Goal: Communication & Community: Share content

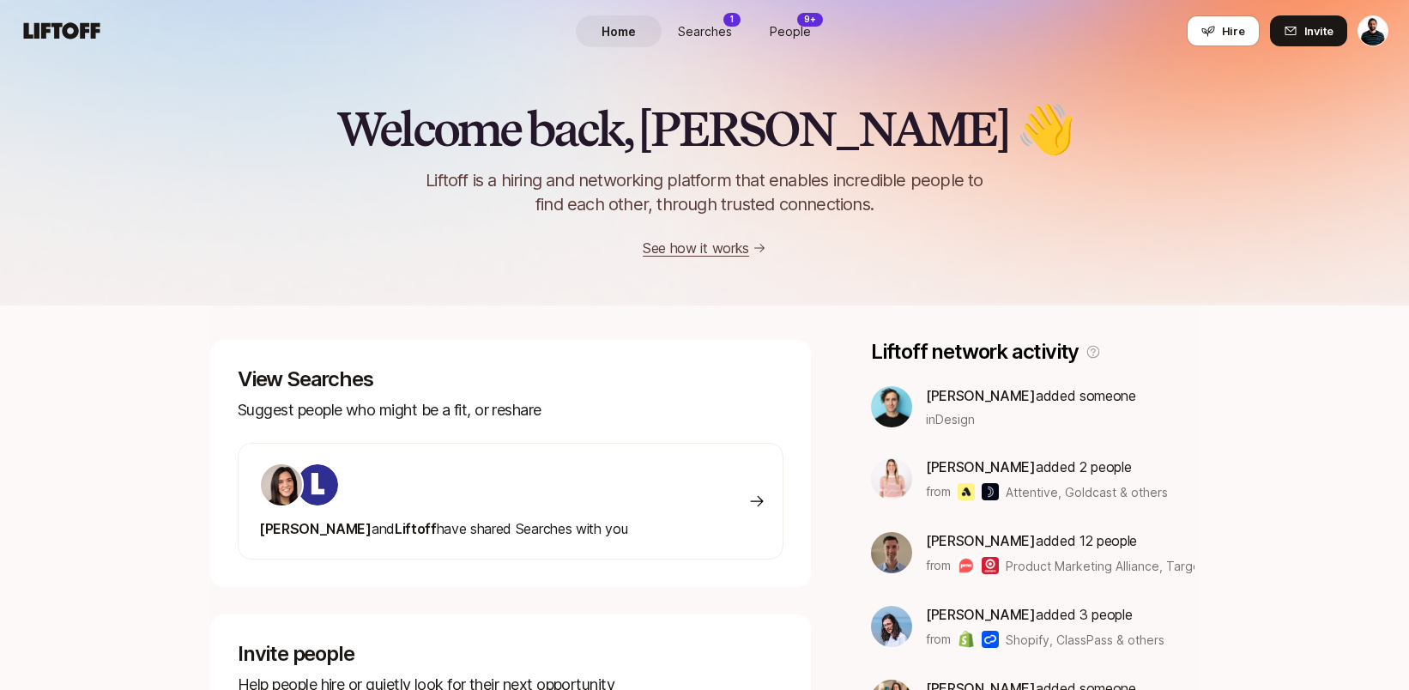
click at [710, 26] on span "Searches" at bounding box center [705, 31] width 54 height 18
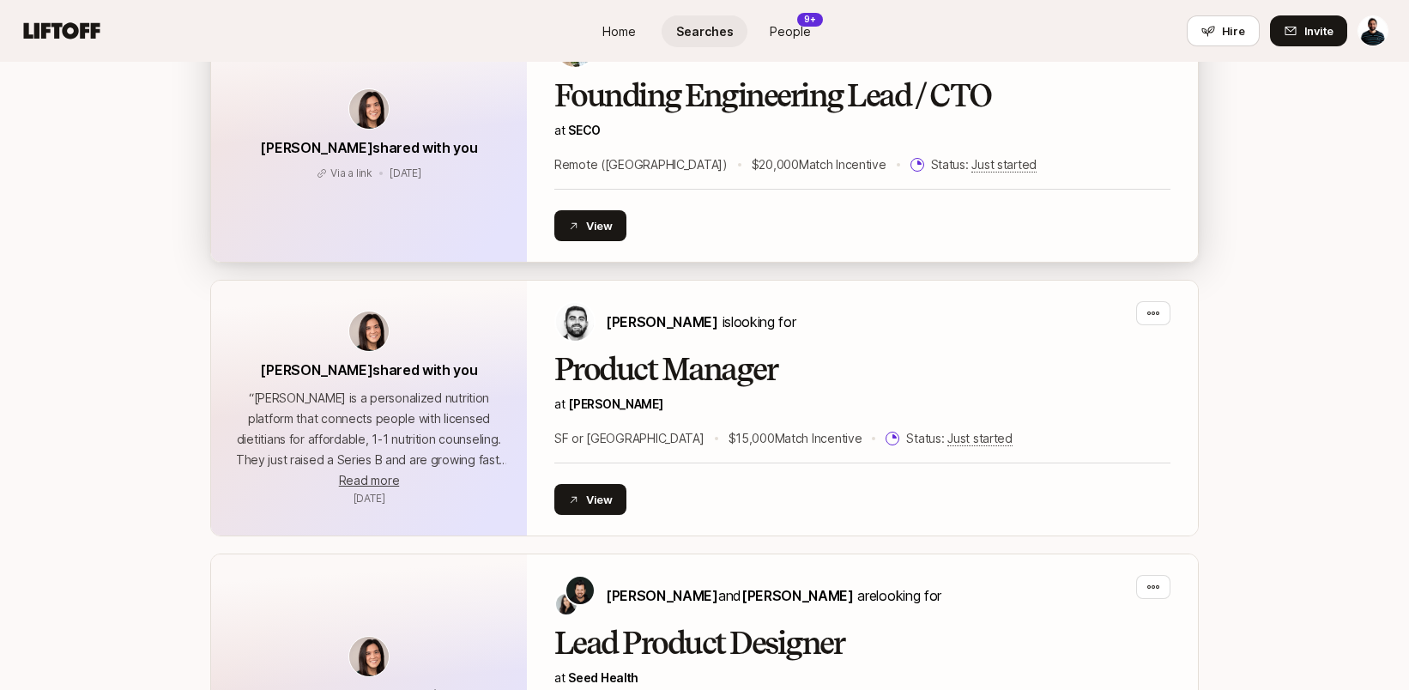
scroll to position [897, 0]
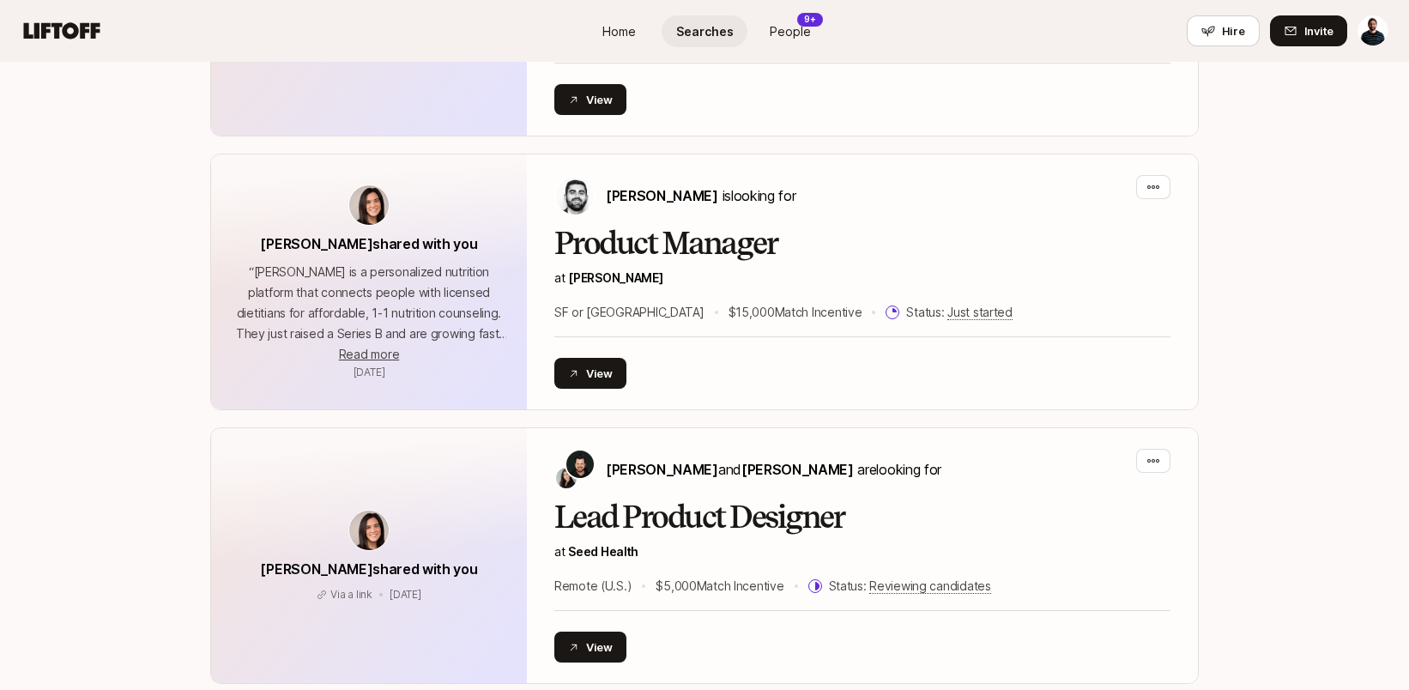
click at [784, 22] on span "People" at bounding box center [790, 31] width 41 height 18
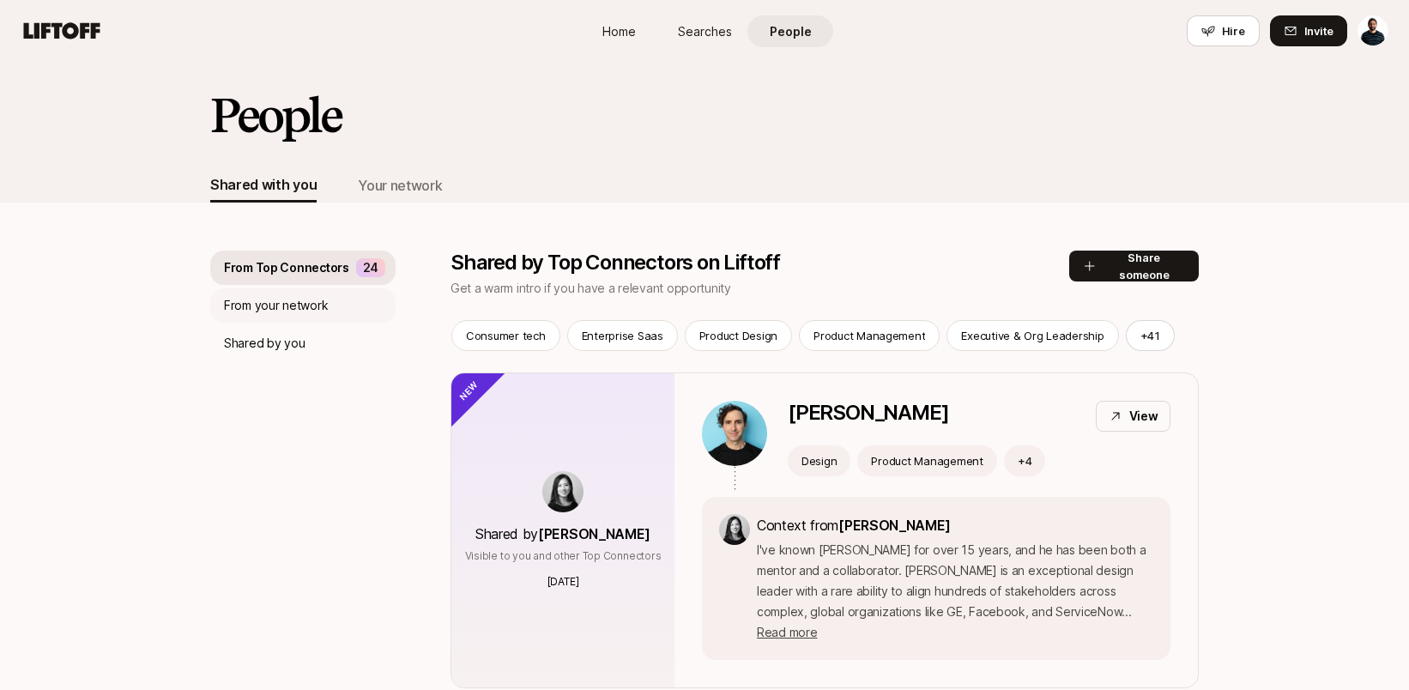
click at [293, 306] on p "From your network" at bounding box center [276, 305] width 104 height 21
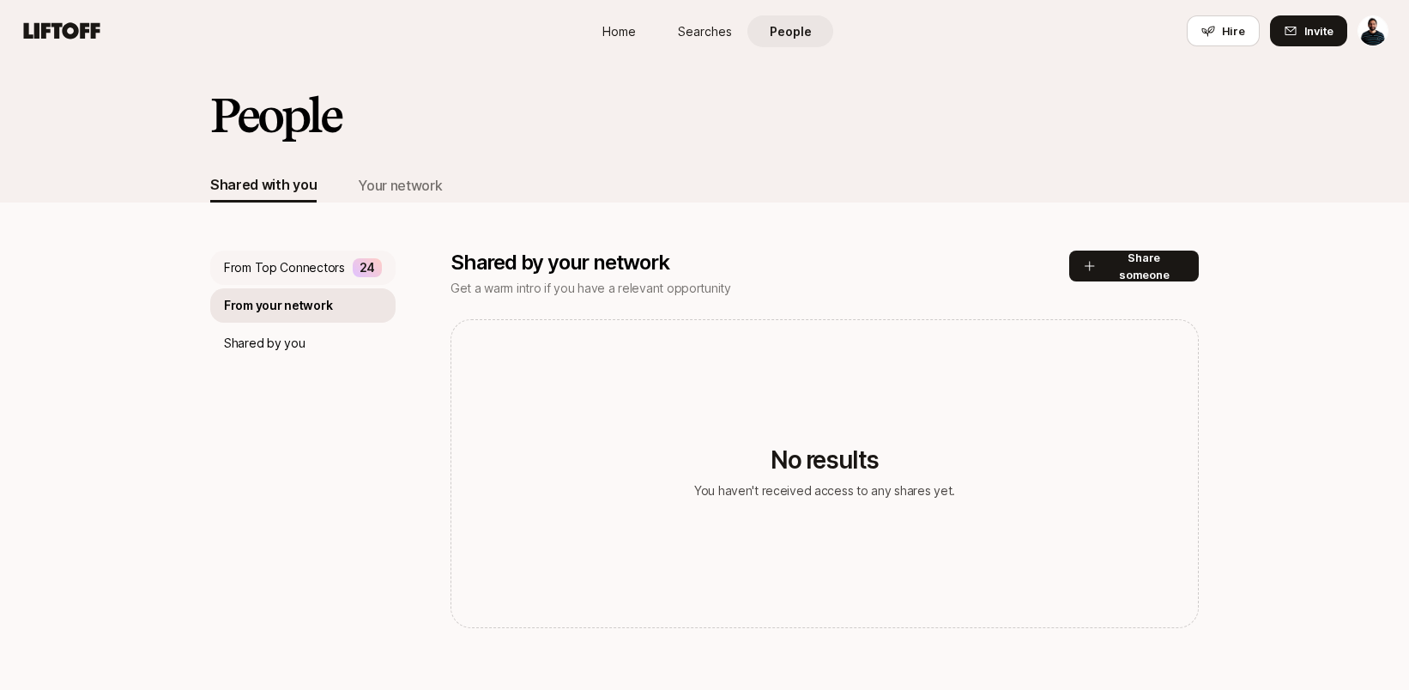
click at [315, 269] on p "From Top Connectors" at bounding box center [284, 267] width 121 height 21
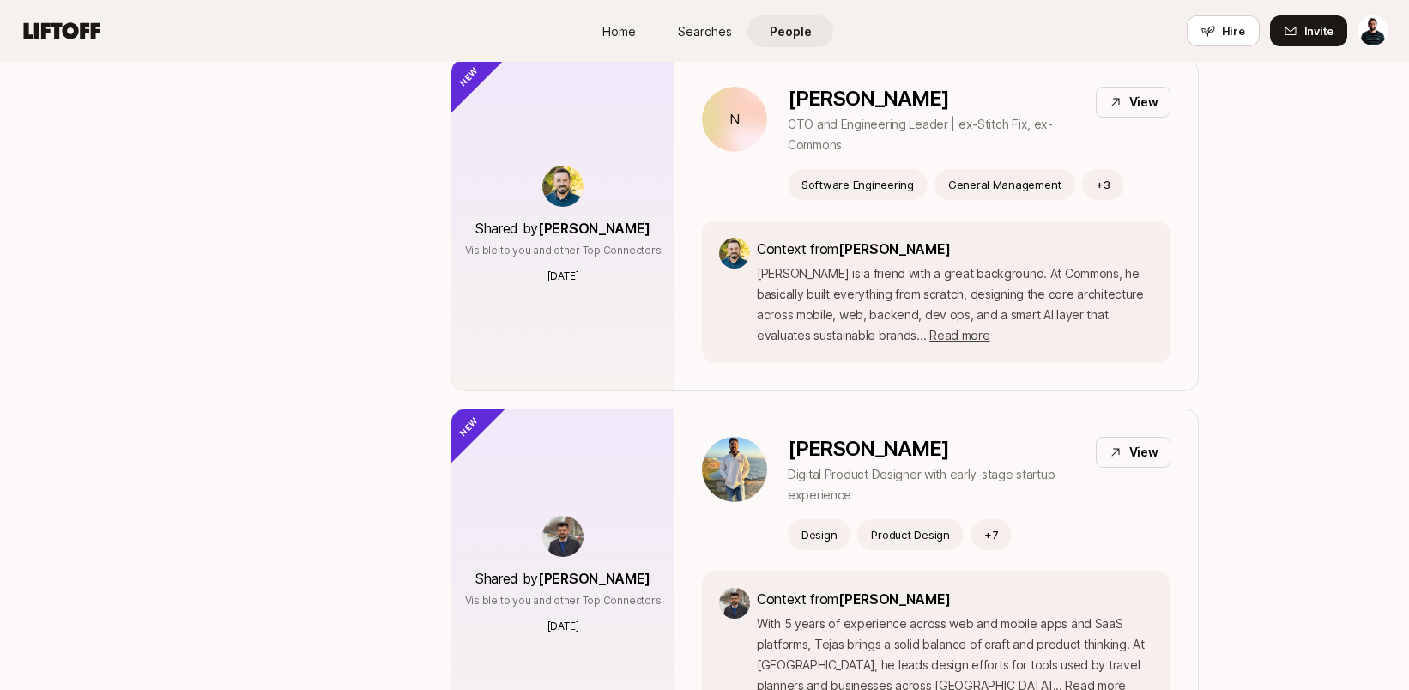
scroll to position [885, 0]
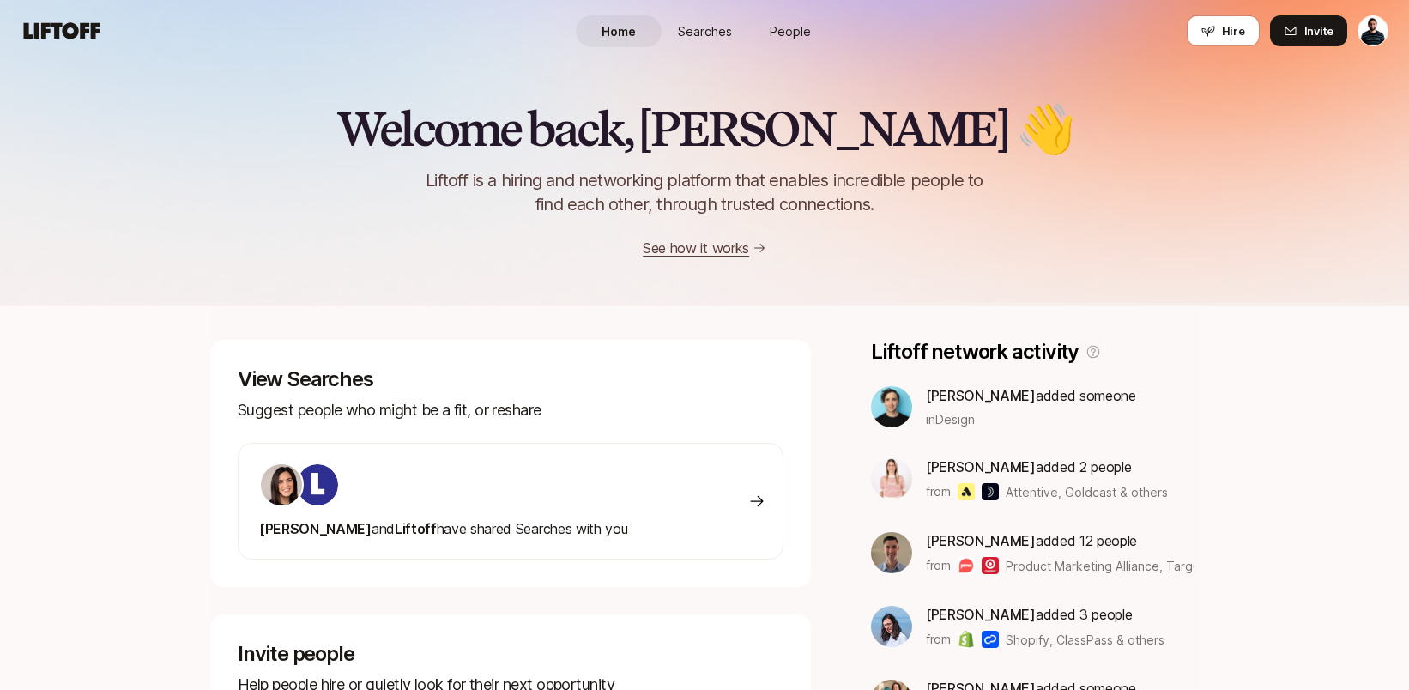
click at [726, 35] on span "Searches" at bounding box center [705, 31] width 54 height 18
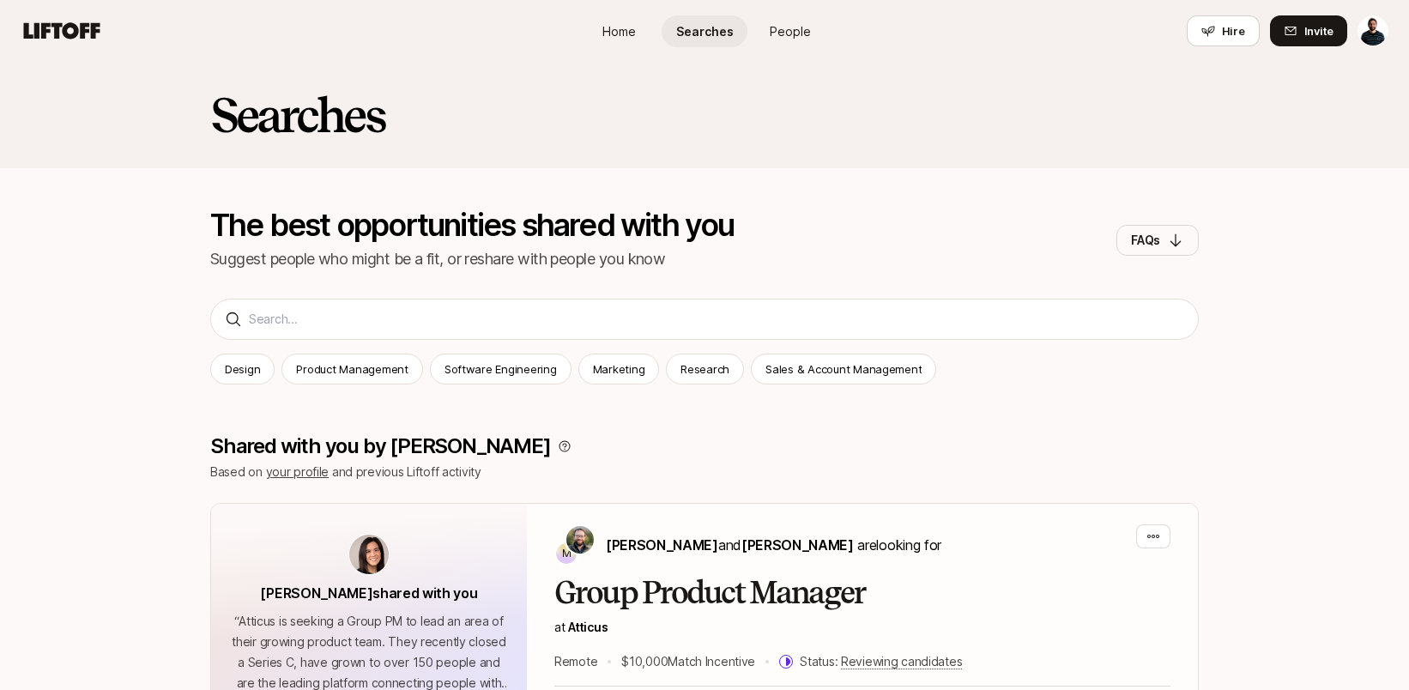
click at [65, 30] on icon at bounding box center [62, 30] width 76 height 16
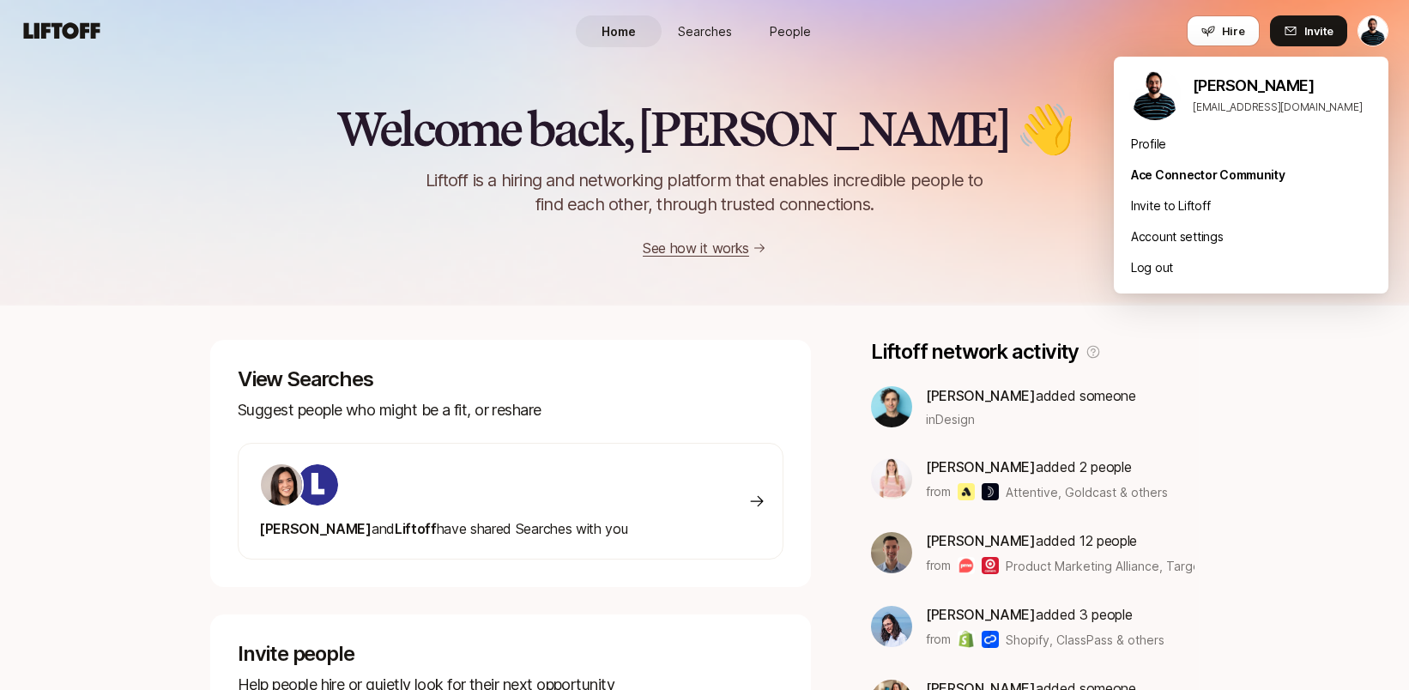
click at [1363, 35] on html "Home Searches People Hire Home Searches People Hire Hire Invite Welcome back, […" at bounding box center [704, 345] width 1409 height 690
click at [1163, 142] on div "Profile" at bounding box center [1251, 144] width 275 height 31
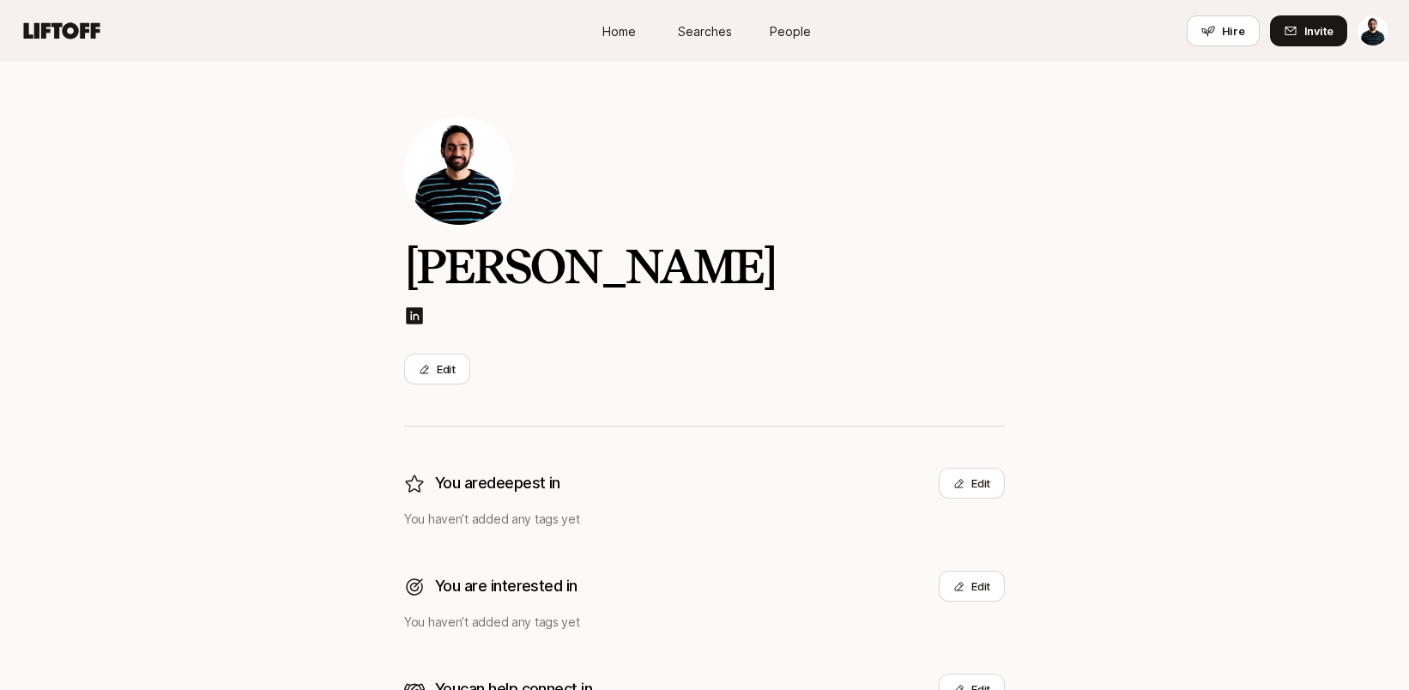
click at [694, 32] on span "Searches" at bounding box center [705, 31] width 54 height 18
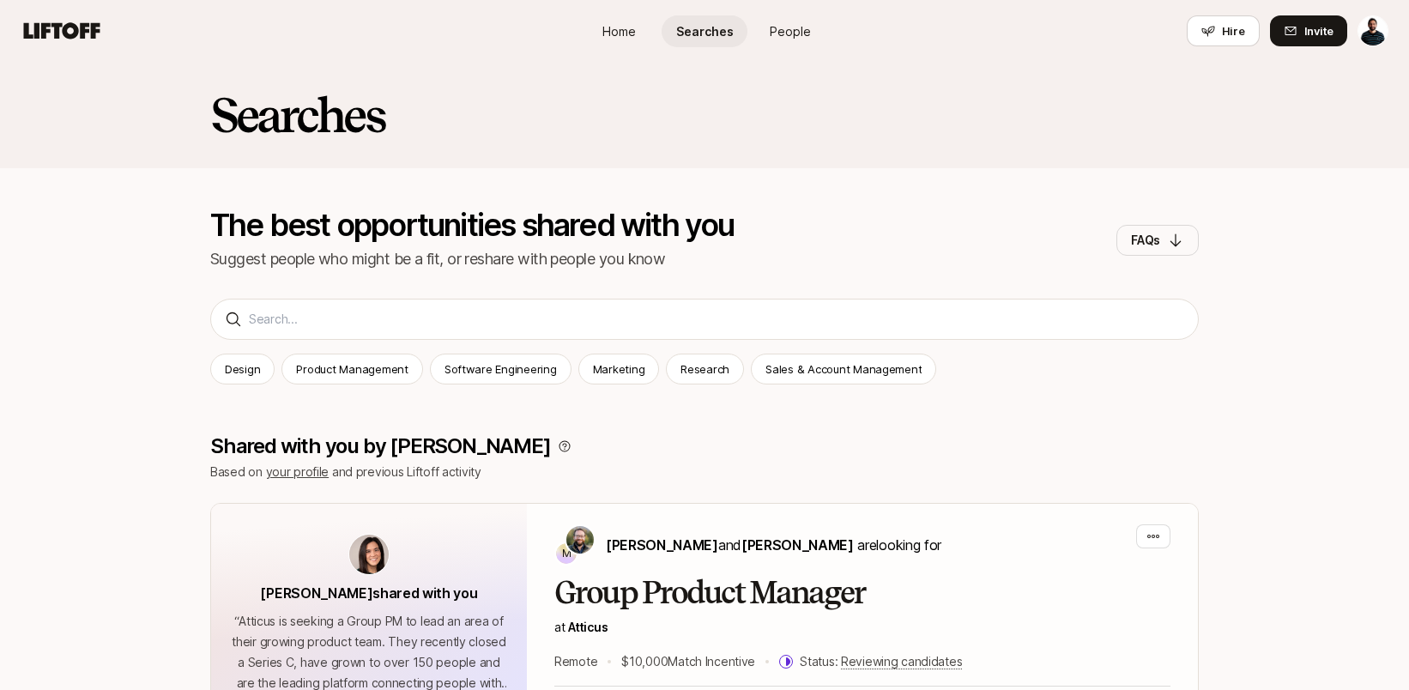
click at [790, 27] on span "People" at bounding box center [790, 31] width 41 height 18
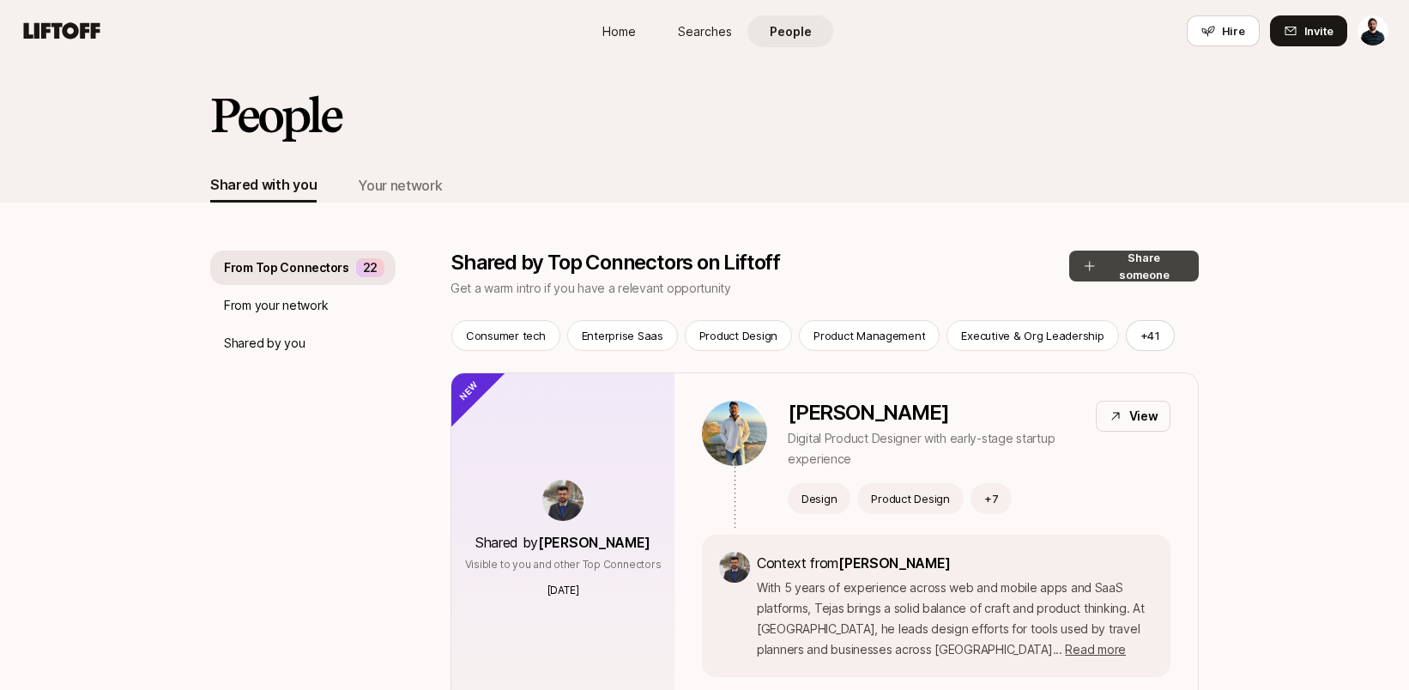
click at [1121, 270] on button "Share someone" at bounding box center [1134, 266] width 130 height 31
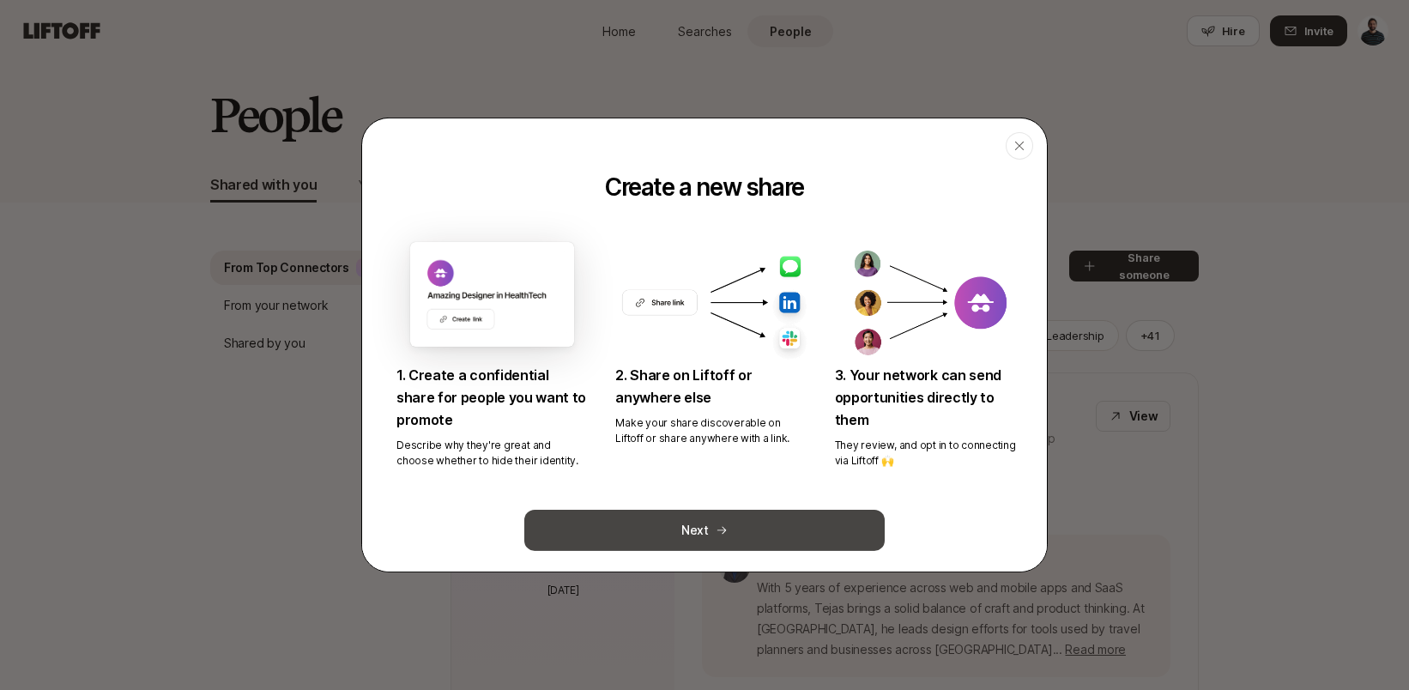
click at [622, 522] on button "Next" at bounding box center [704, 530] width 360 height 41
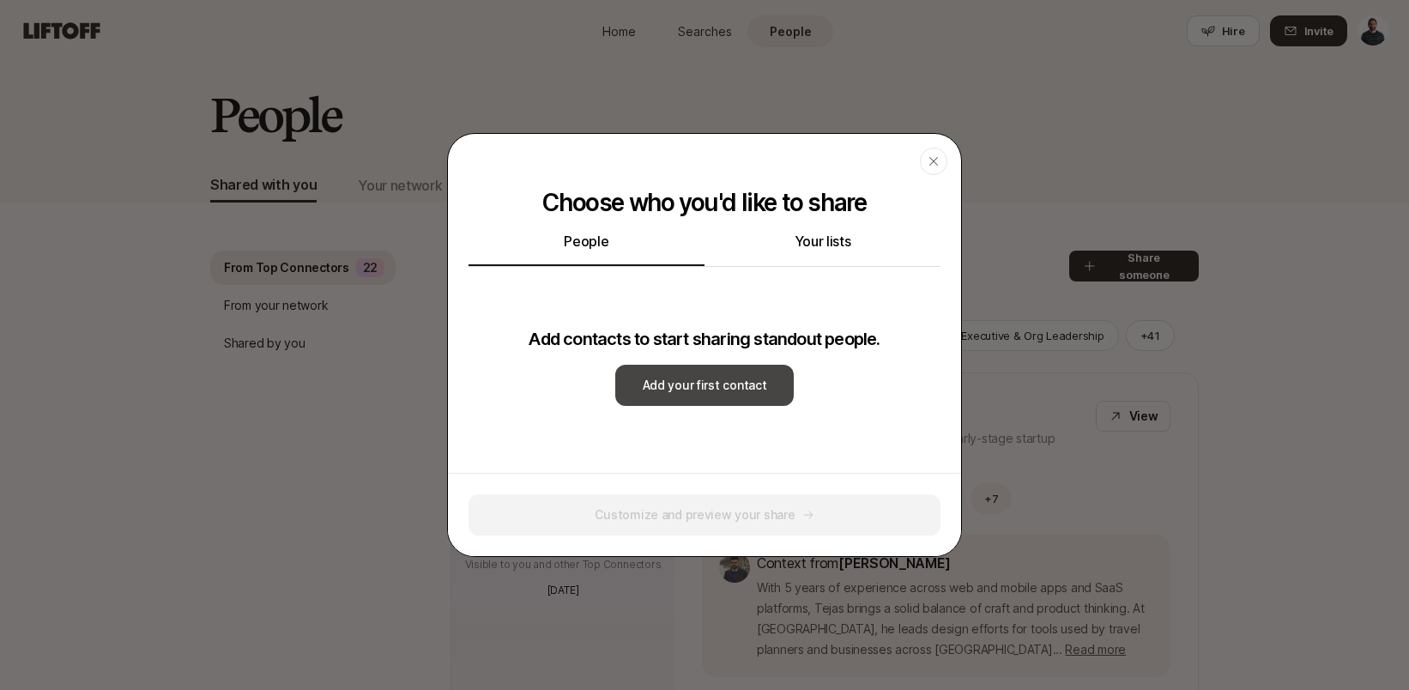
click at [702, 394] on button "Add your first contact" at bounding box center [704, 385] width 179 height 41
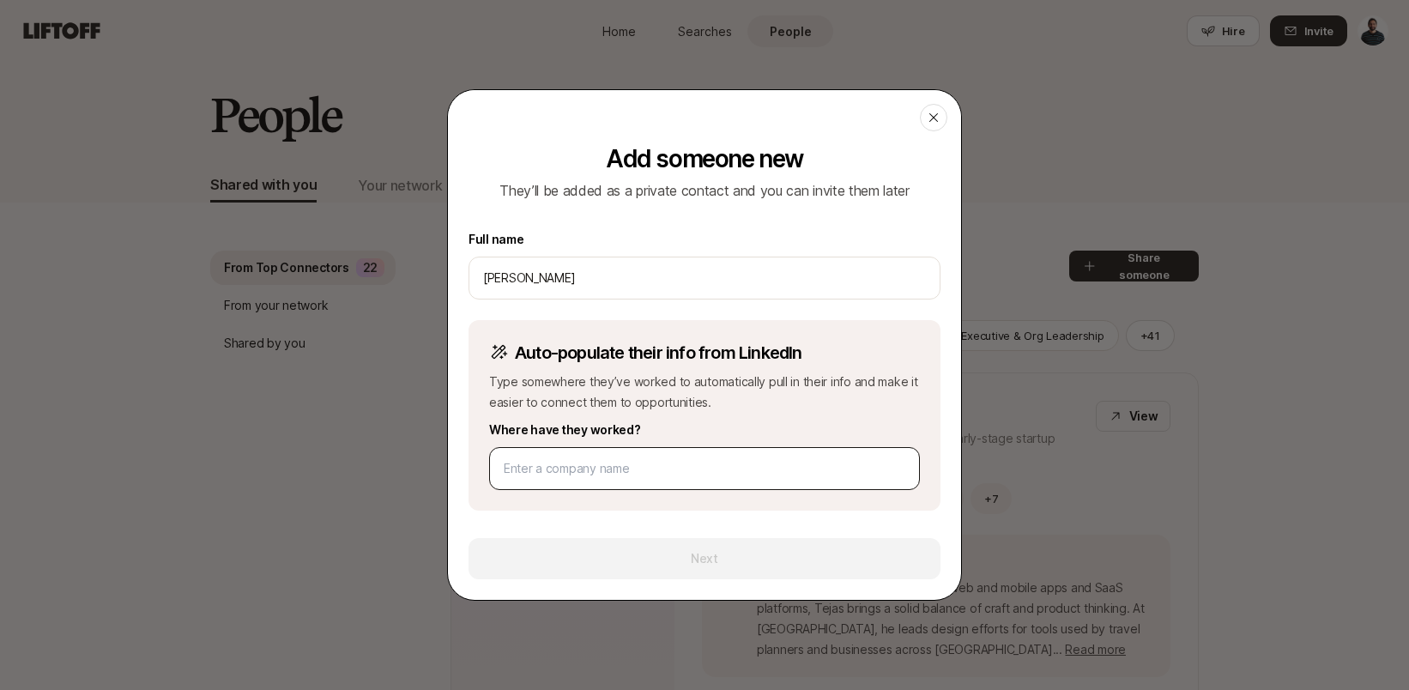
type input "[PERSON_NAME]"
click at [621, 477] on input at bounding box center [705, 468] width 402 height 21
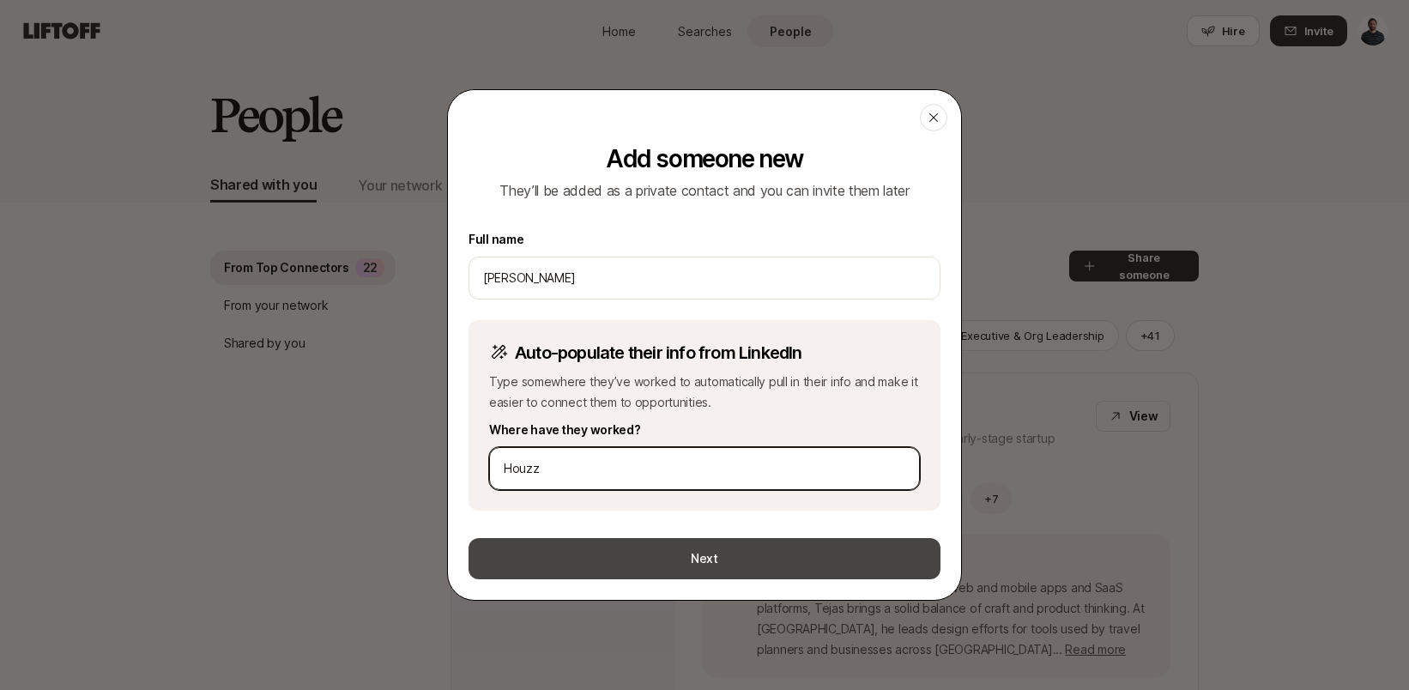
type input "Houzz"
click at [686, 553] on button "Next" at bounding box center [704, 558] width 472 height 41
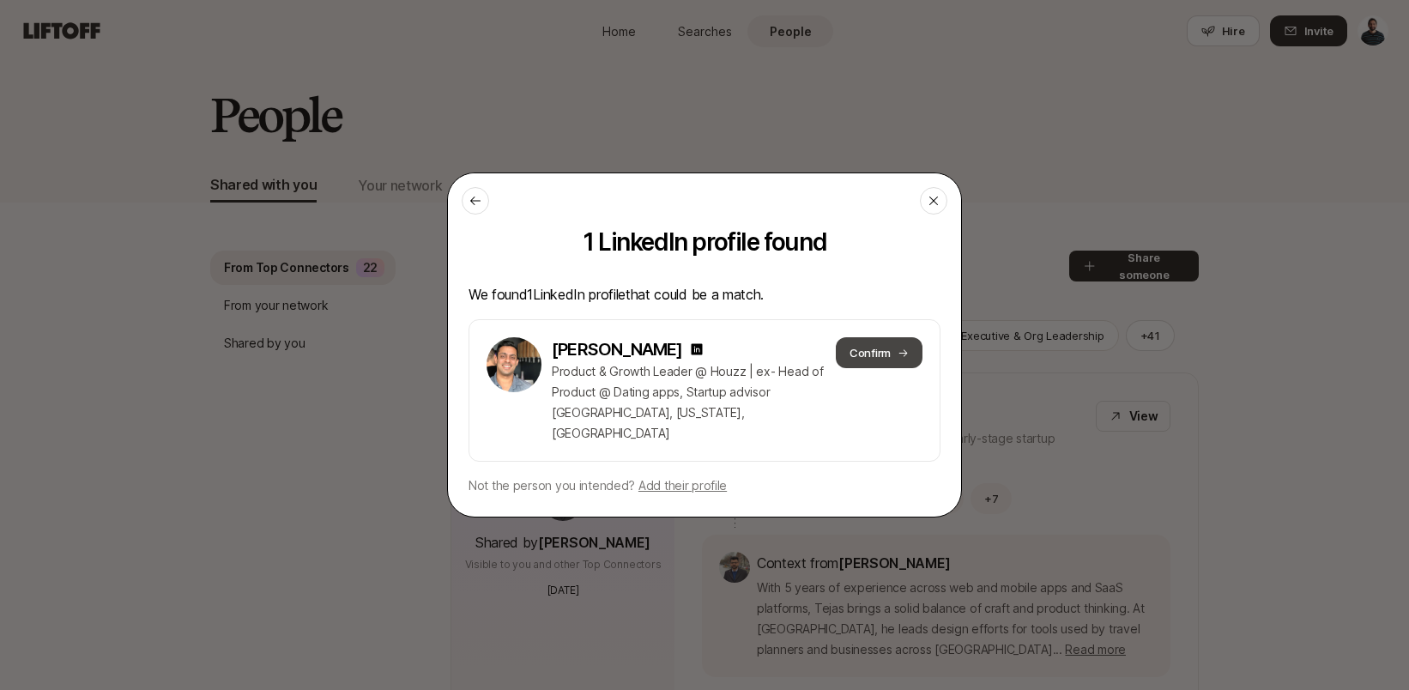
click at [891, 364] on button "Confirm" at bounding box center [879, 352] width 87 height 31
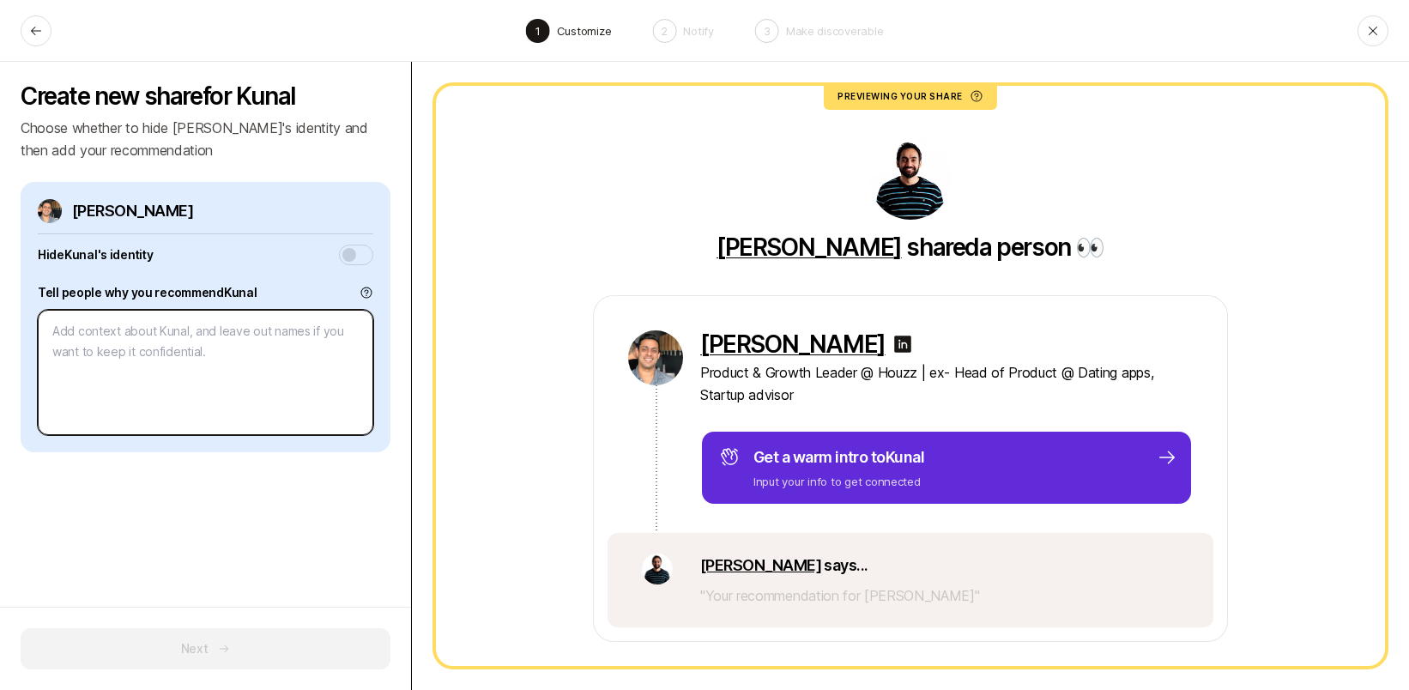
click at [208, 378] on textarea at bounding box center [205, 372] width 335 height 125
paste textarea "Loremips (do sit ame cons ad): Elitseddoei tempori & utlabo etdolo mag aliquae …"
type textarea "x"
type textarea "Loremips (do sit ame cons ad): Elitseddoei tempori & utlabo etdolo mag aliquae …"
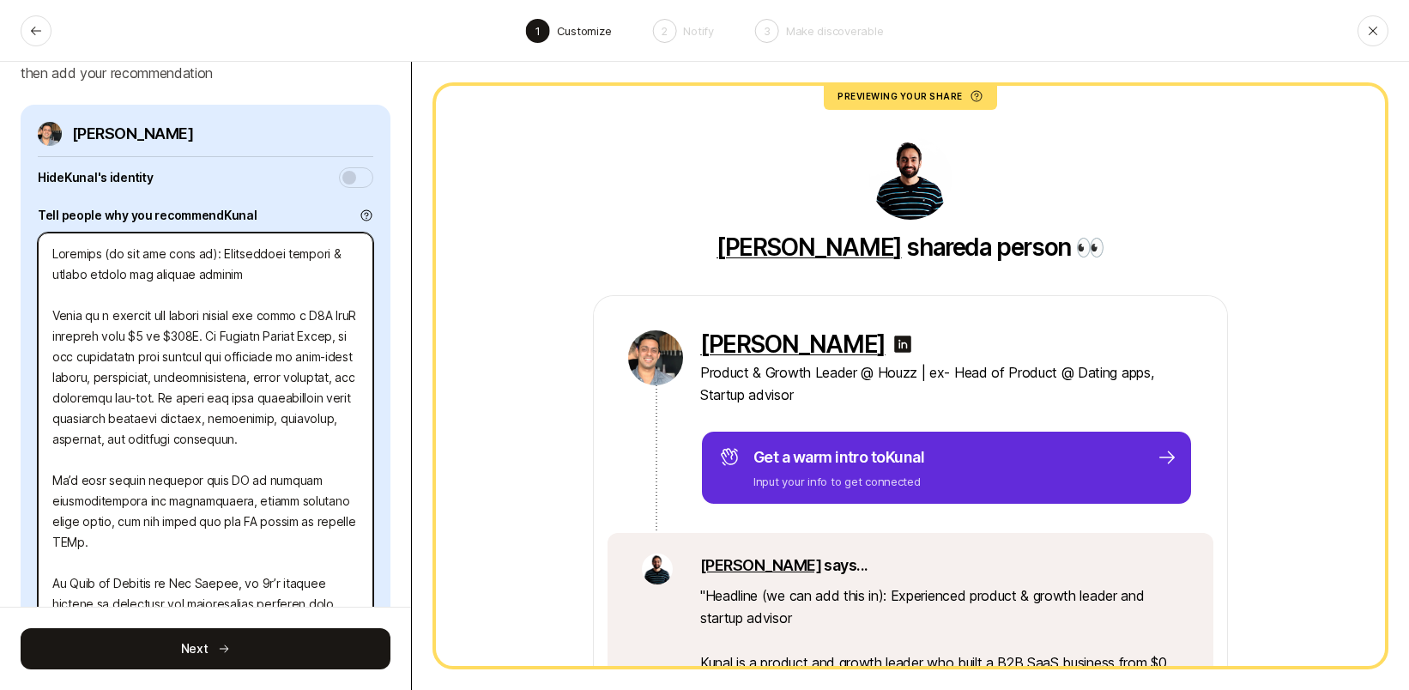
scroll to position [76, 0]
drag, startPoint x: 216, startPoint y: 260, endPoint x: 3, endPoint y: 257, distance: 212.8
click at [3, 257] on div "Create new share for [PERSON_NAME] whether to hide [PERSON_NAME]'s identity and…" at bounding box center [206, 376] width 412 height 628
type textarea "x"
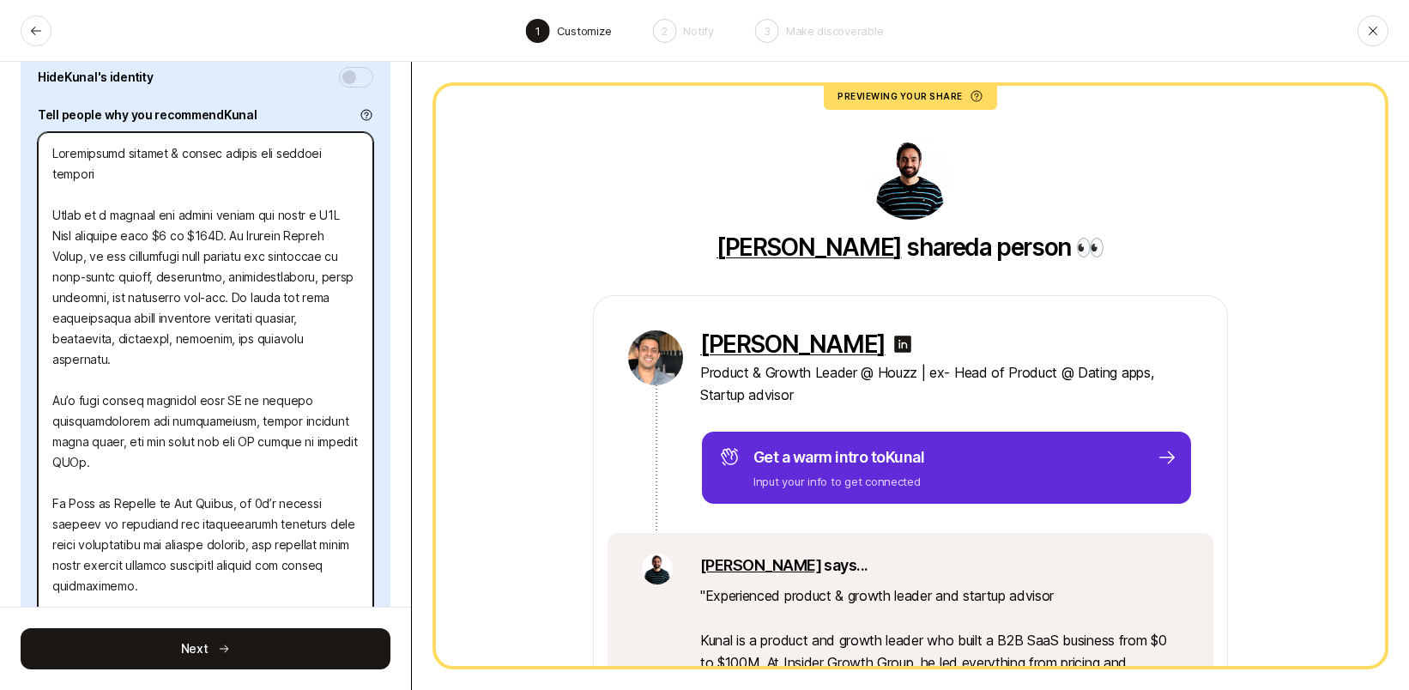
scroll to position [340, 0]
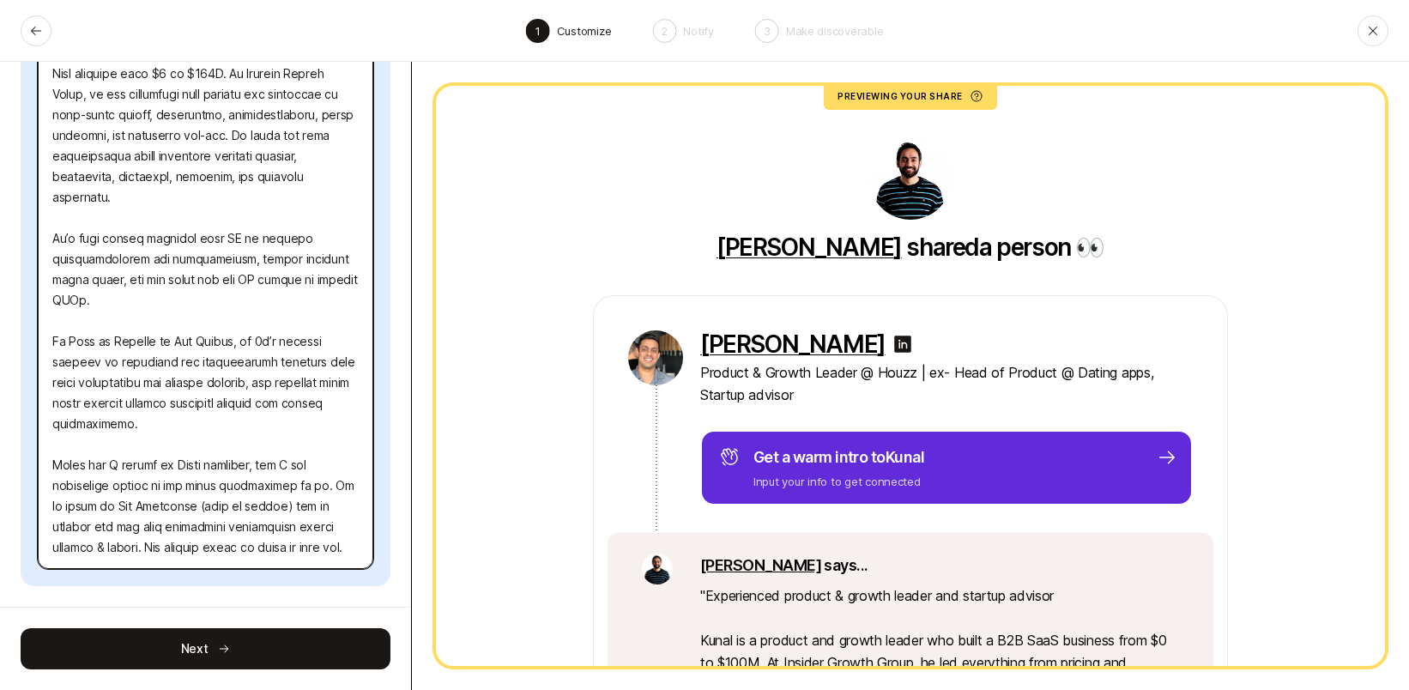
click at [202, 462] on textarea at bounding box center [205, 269] width 335 height 599
click at [181, 437] on textarea at bounding box center [205, 269] width 335 height 599
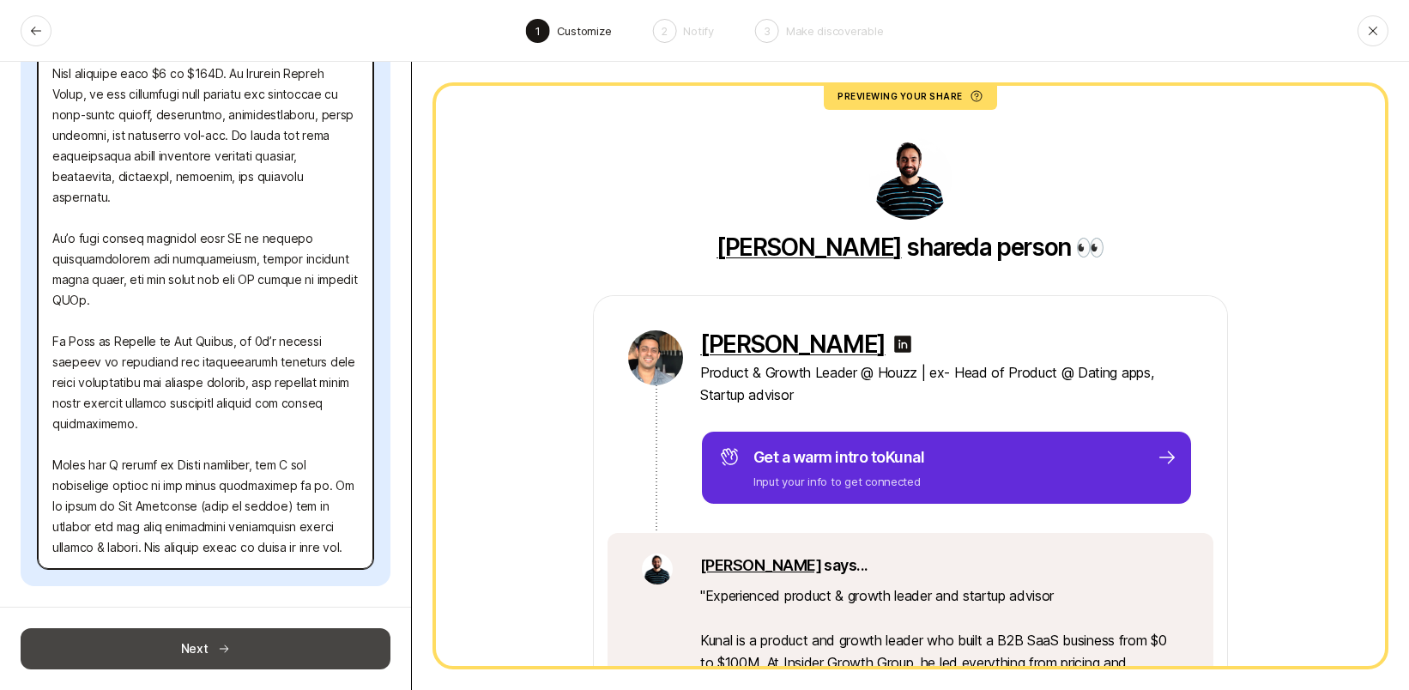
type textarea "Loremipsumd sitamet & consec adipis eli seddoei tempori Utlab et d magnaal eni …"
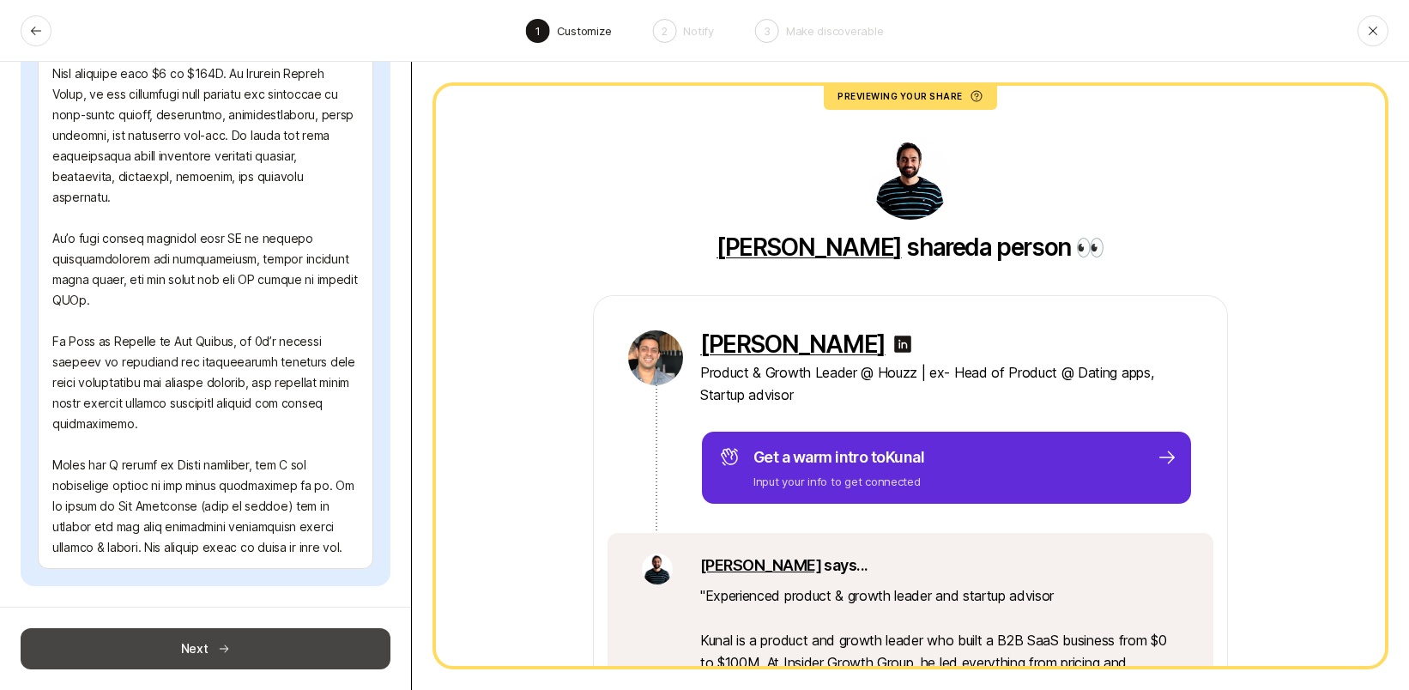
click at [174, 644] on button "Next" at bounding box center [206, 648] width 370 height 41
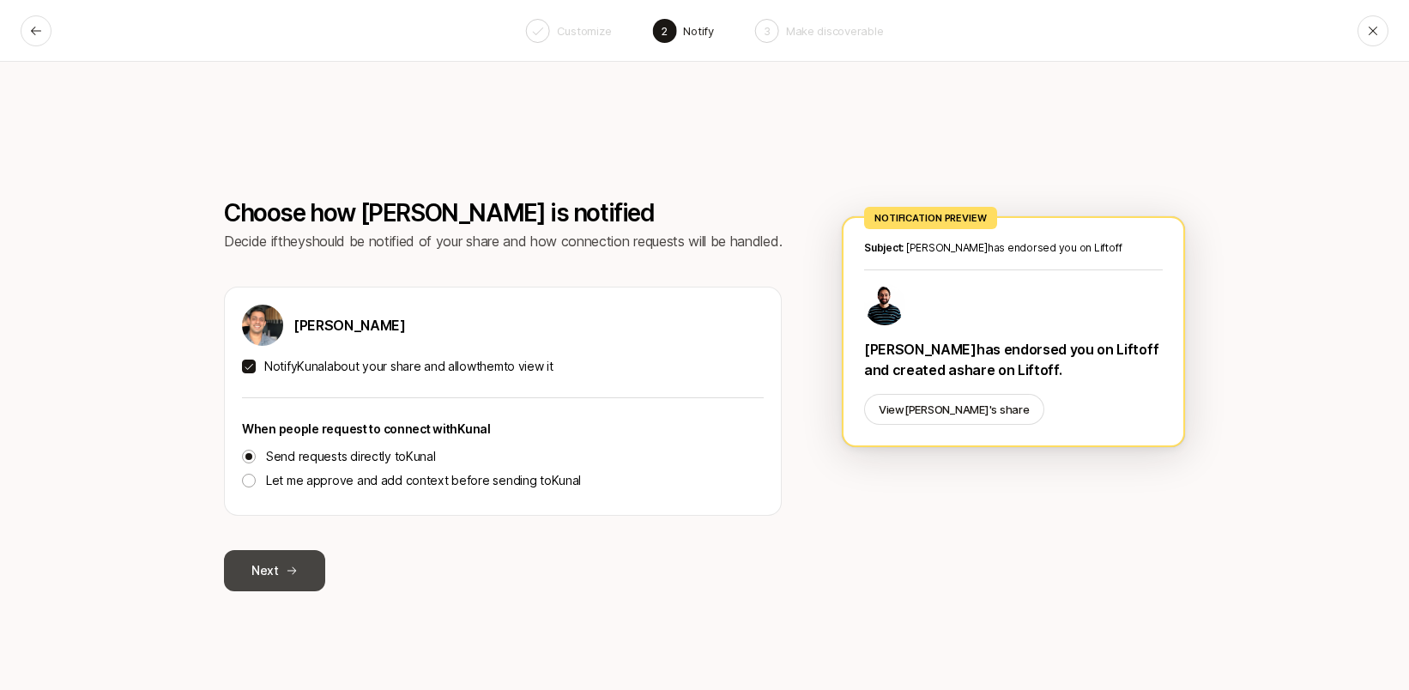
click at [271, 566] on button "Next" at bounding box center [274, 570] width 101 height 41
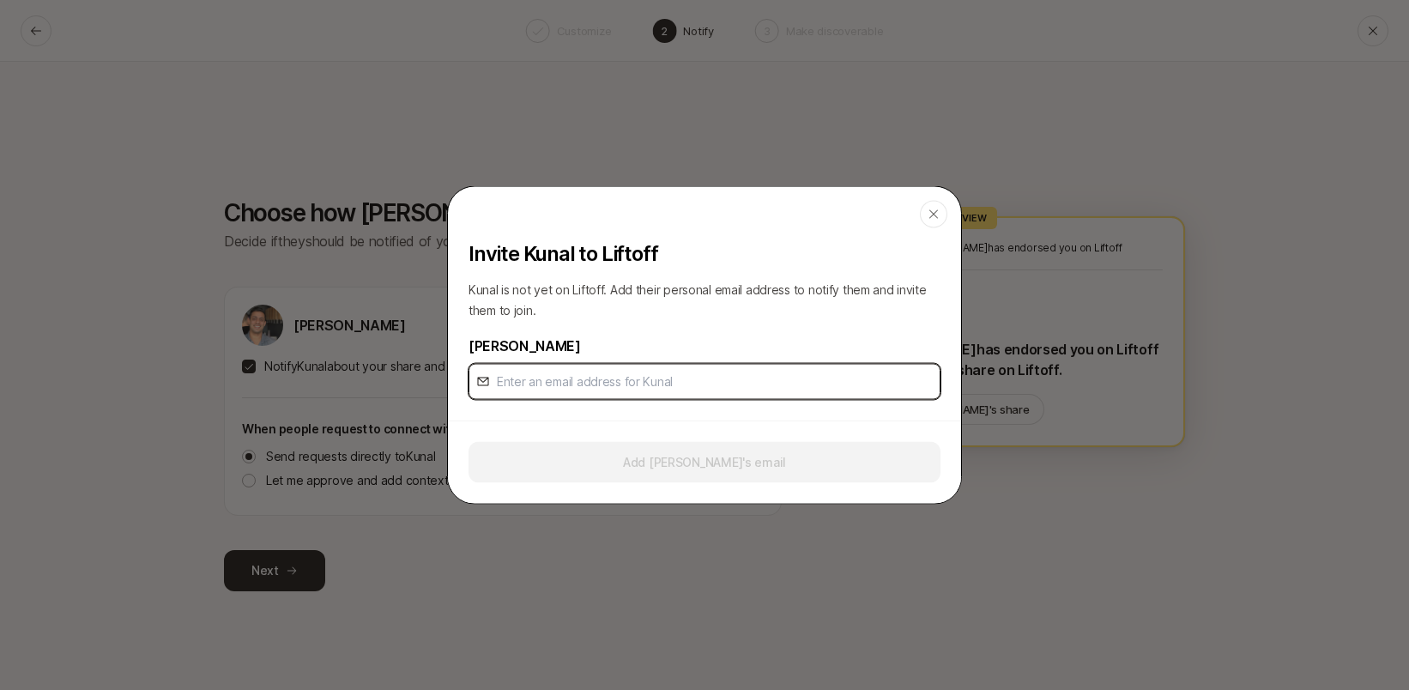
click at [617, 389] on input "email" at bounding box center [715, 381] width 436 height 21
click at [556, 387] on input "kuna" at bounding box center [715, 381] width 436 height 21
paste input "[EMAIL_ADDRESS][DOMAIN_NAME]"
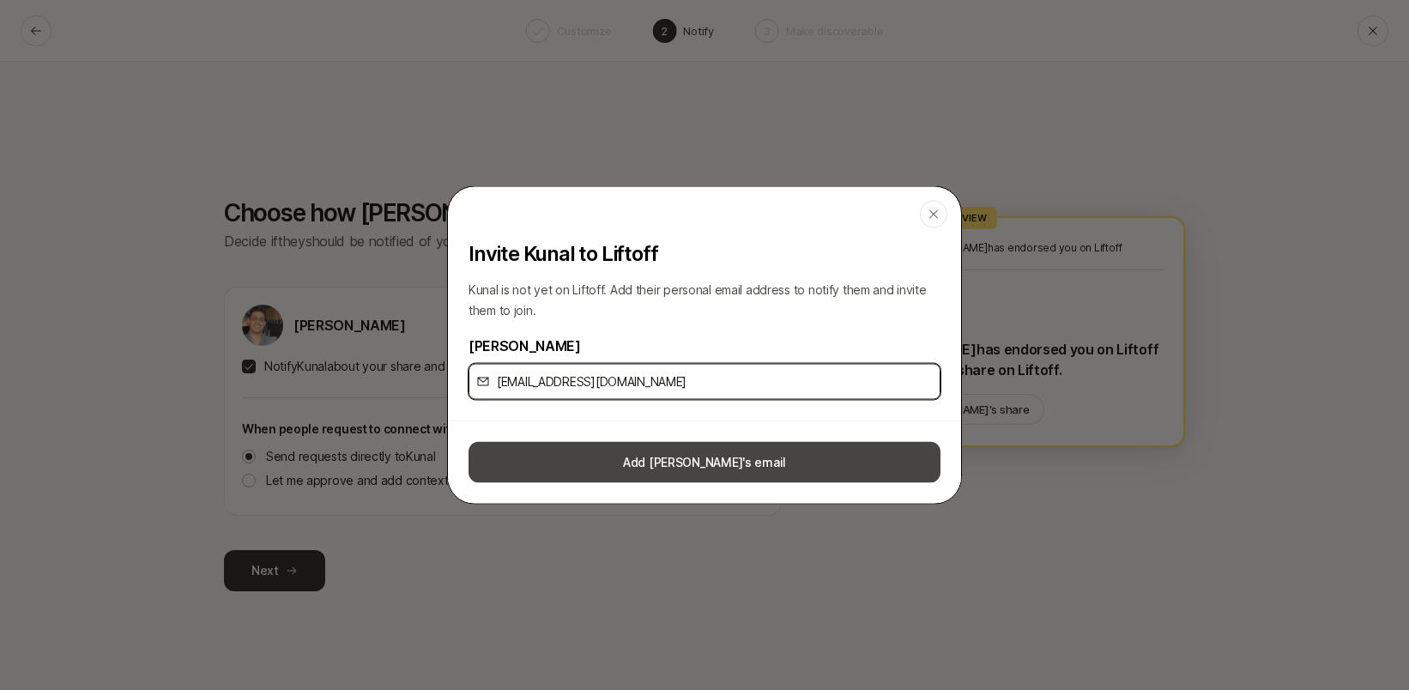
type input "[EMAIL_ADDRESS][DOMAIN_NAME]"
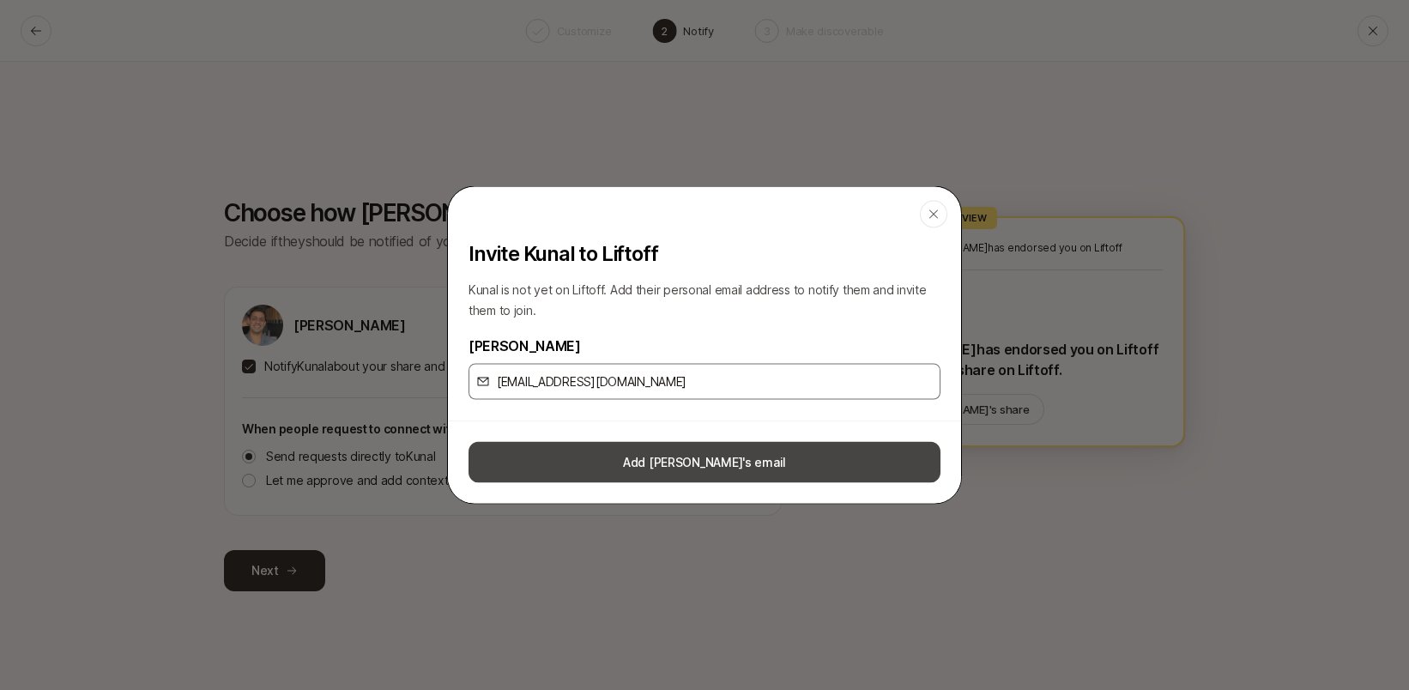
click at [620, 466] on button "Add [PERSON_NAME]'s email" at bounding box center [704, 462] width 472 height 41
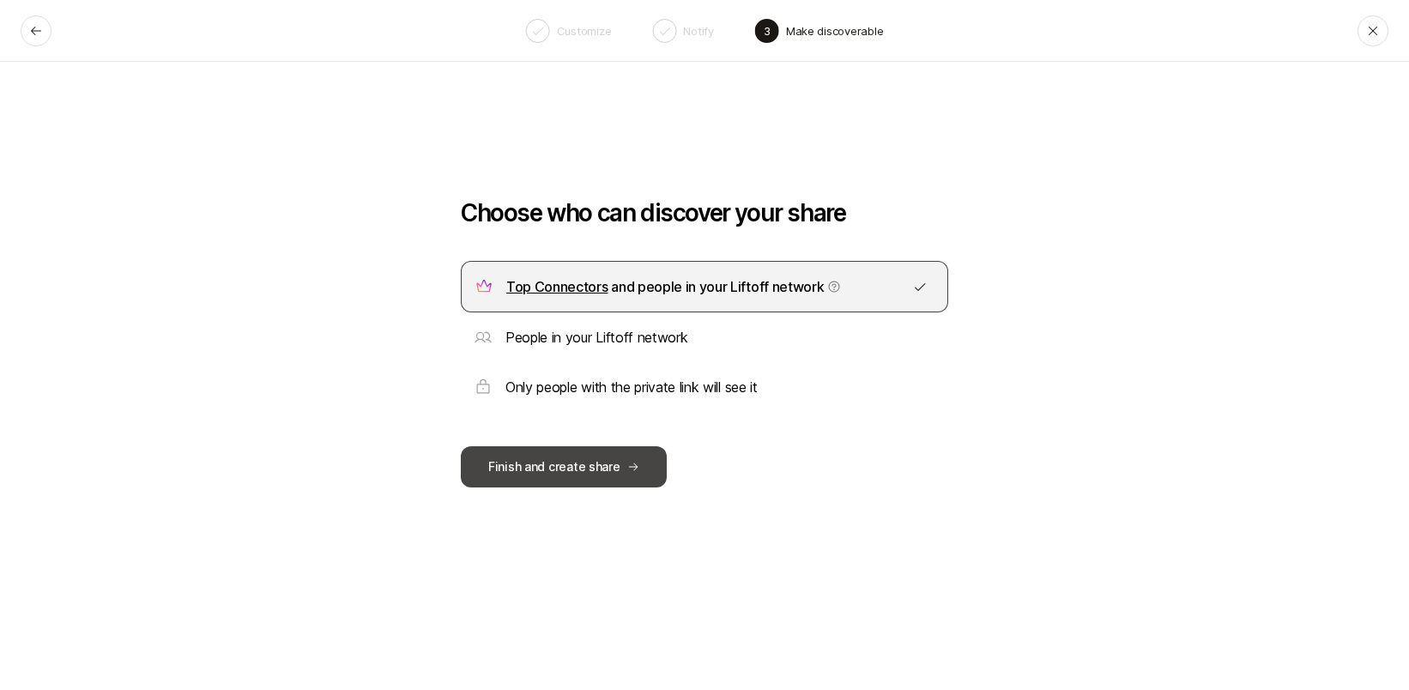
click at [571, 474] on button "Finish and create share" at bounding box center [564, 466] width 206 height 41
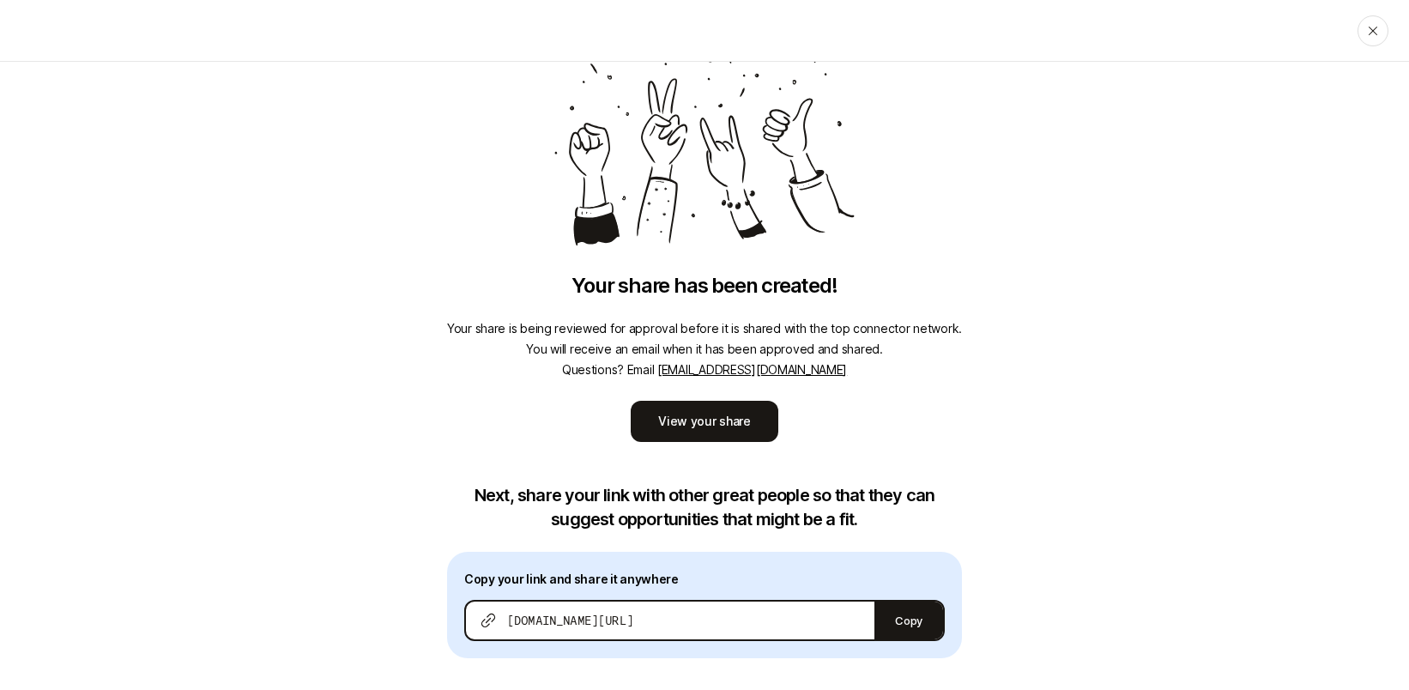
scroll to position [161, 0]
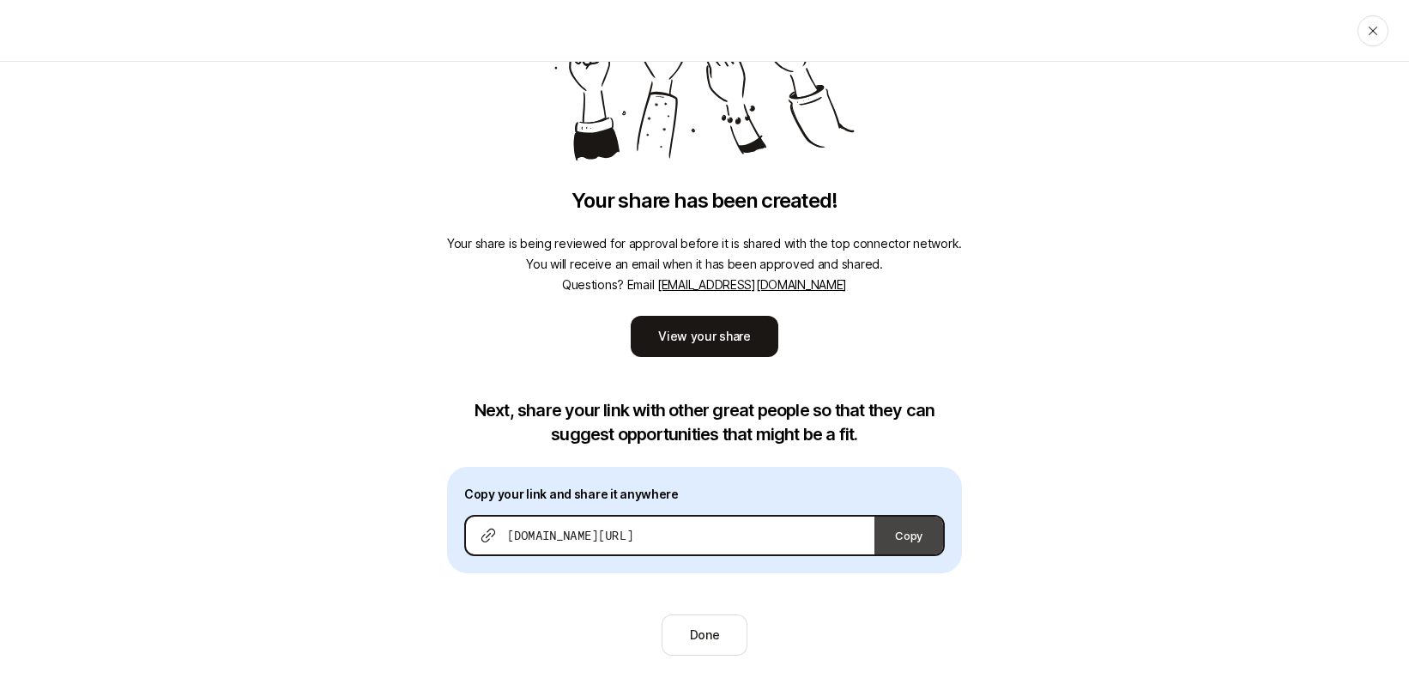
click at [909, 547] on button "Copy" at bounding box center [908, 535] width 69 height 38
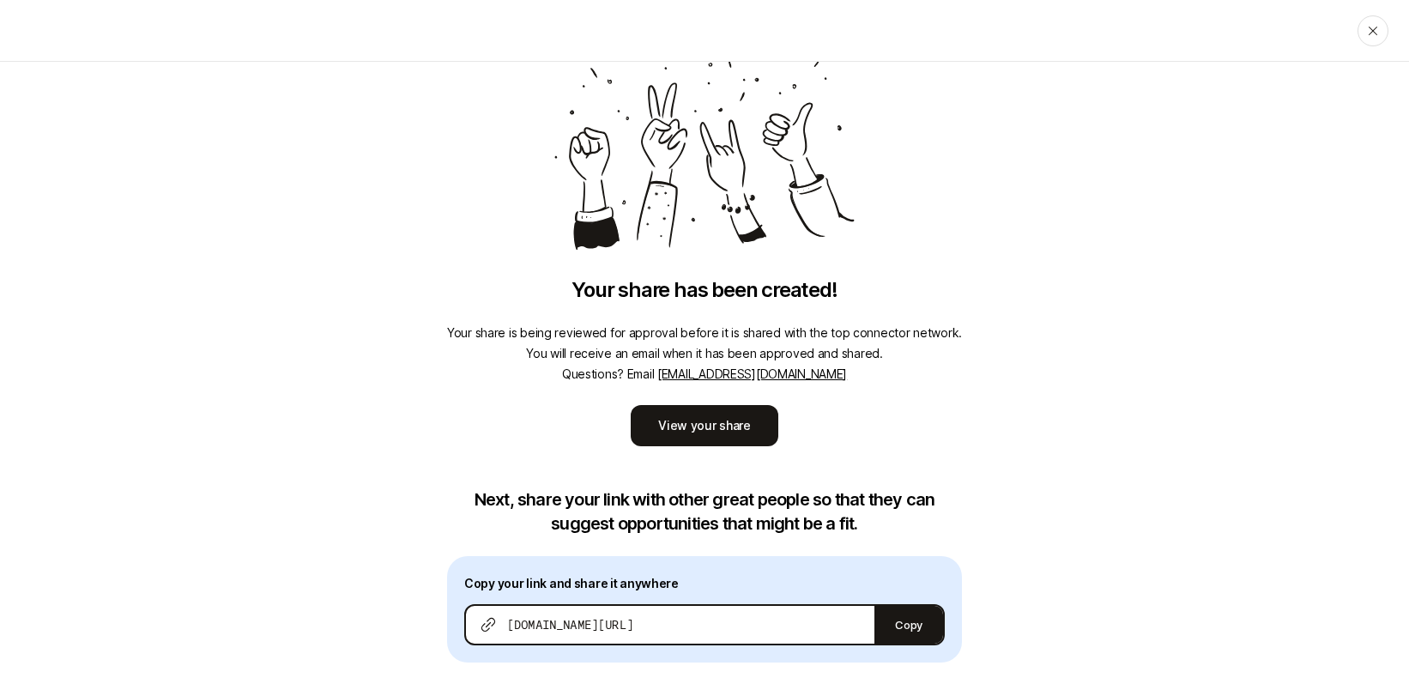
scroll to position [0, 0]
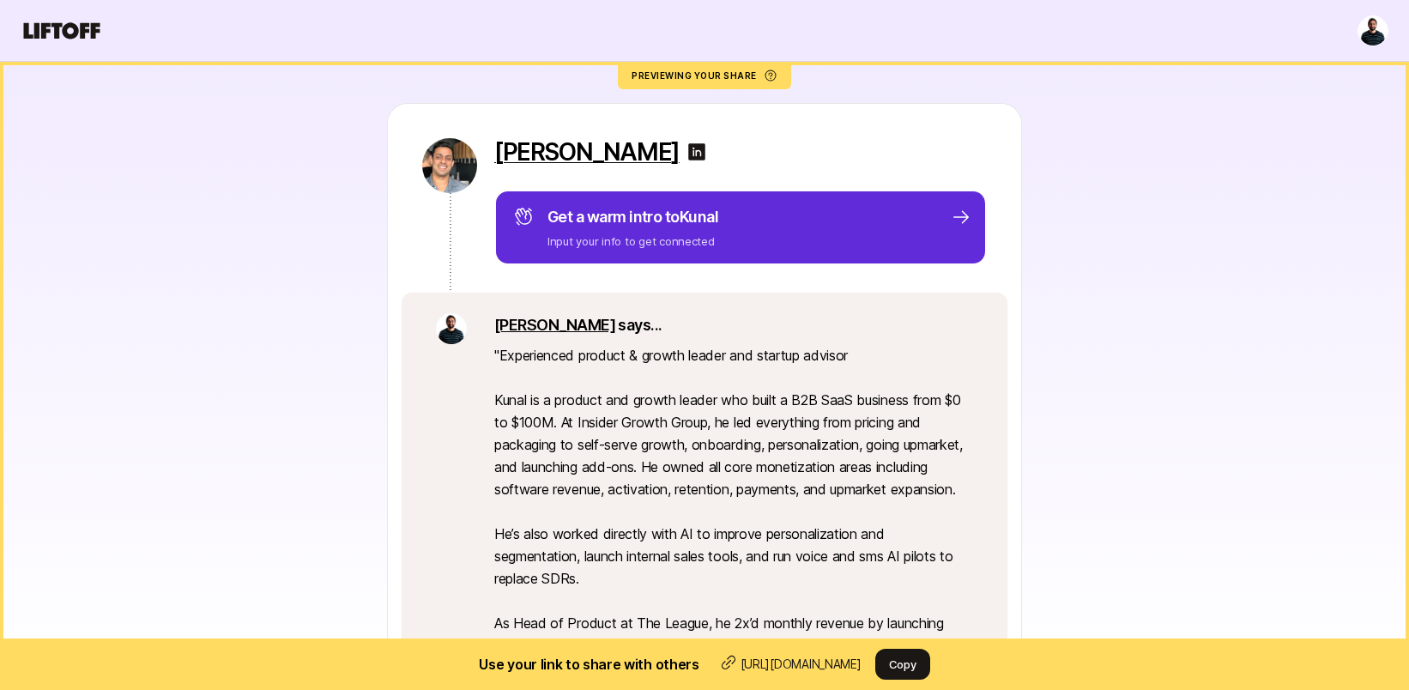
scroll to position [145, 0]
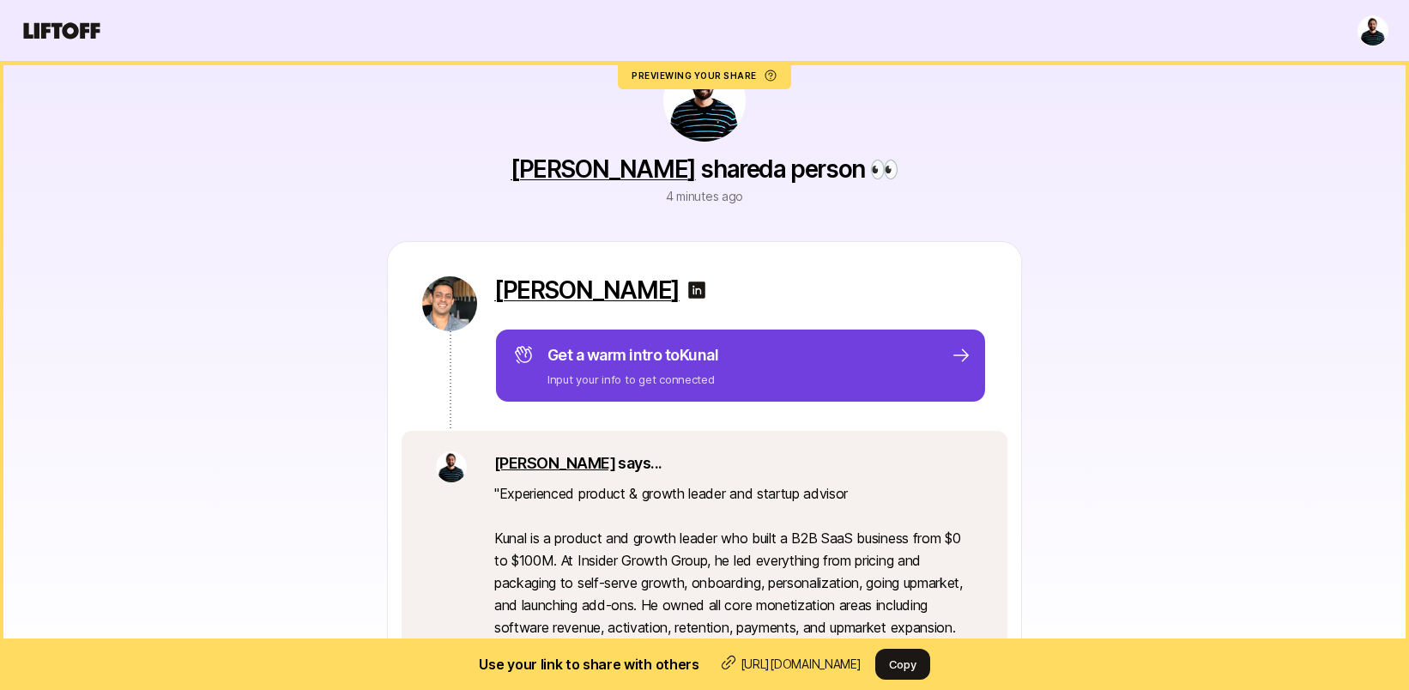
scroll to position [227, 0]
